Goal: Share content: Share content

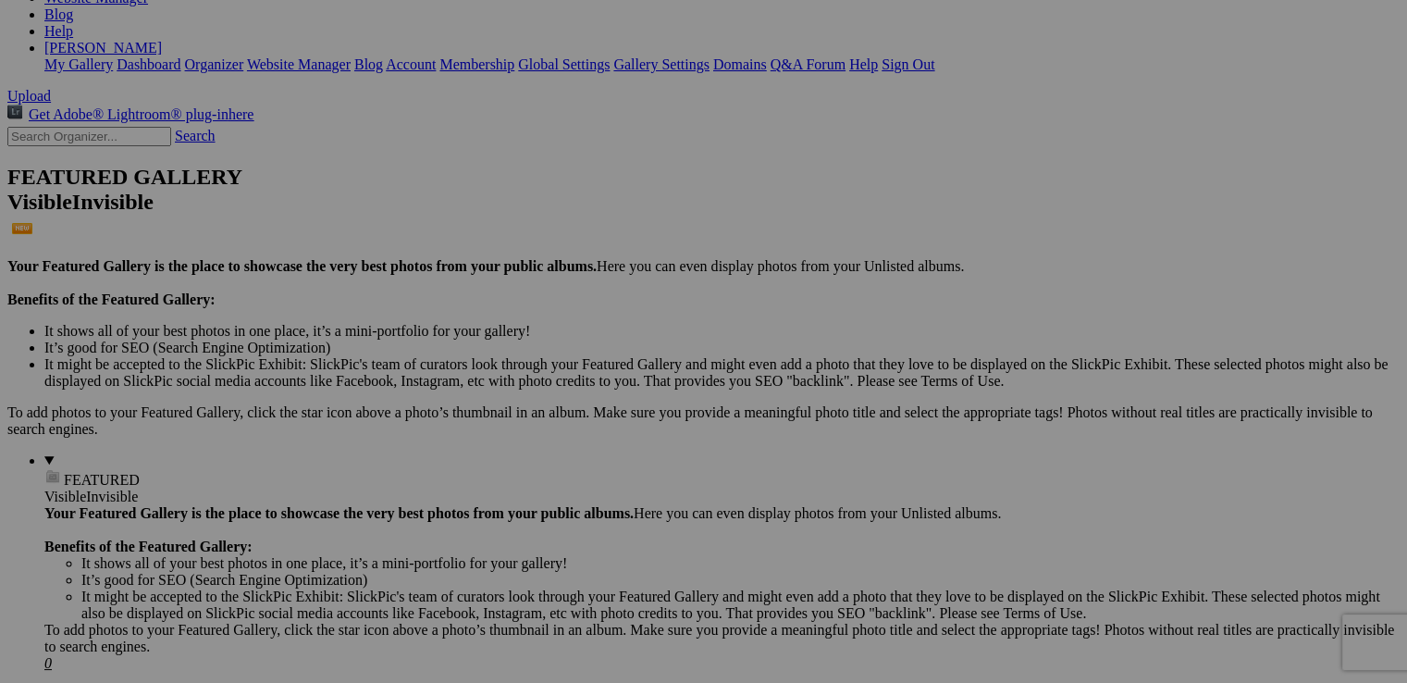
scroll to position [297, 0]
